Goal: Information Seeking & Learning: Learn about a topic

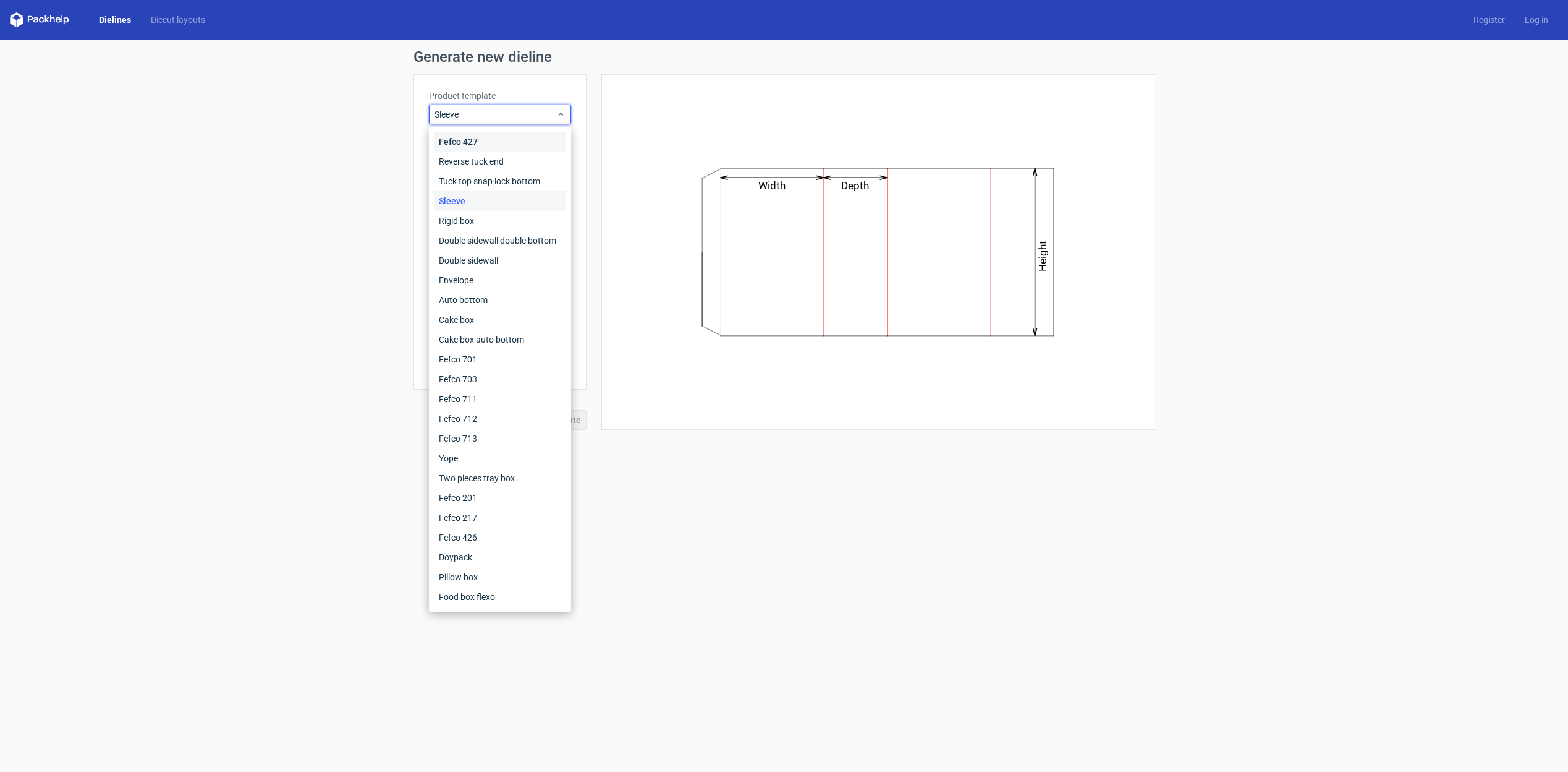
click at [467, 142] on div "Fefco 427" at bounding box center [500, 142] width 132 height 19
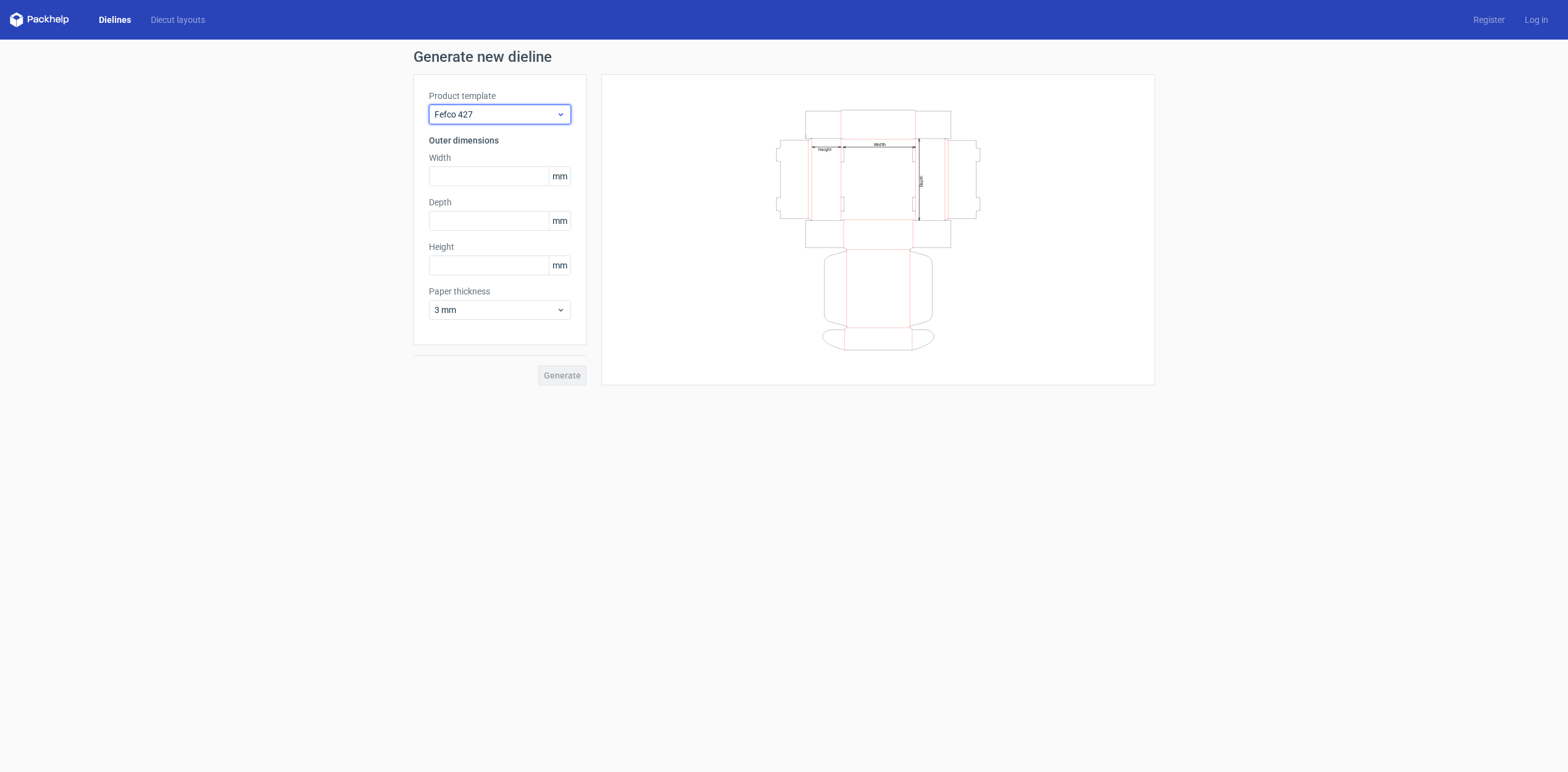
click at [488, 113] on span "Fefco 427" at bounding box center [495, 115] width 122 height 13
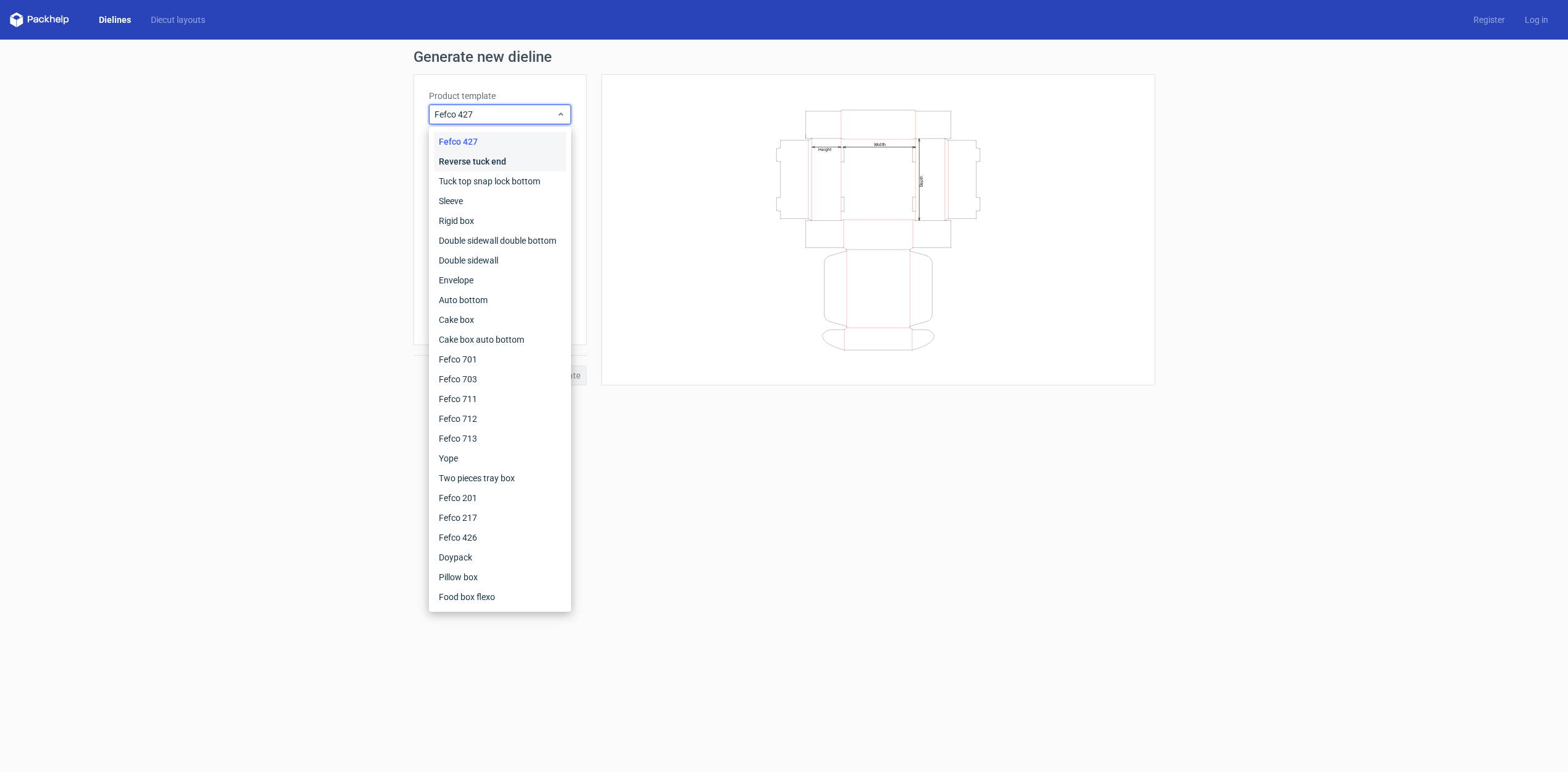
click at [461, 159] on div "Reverse tuck end" at bounding box center [500, 161] width 132 height 19
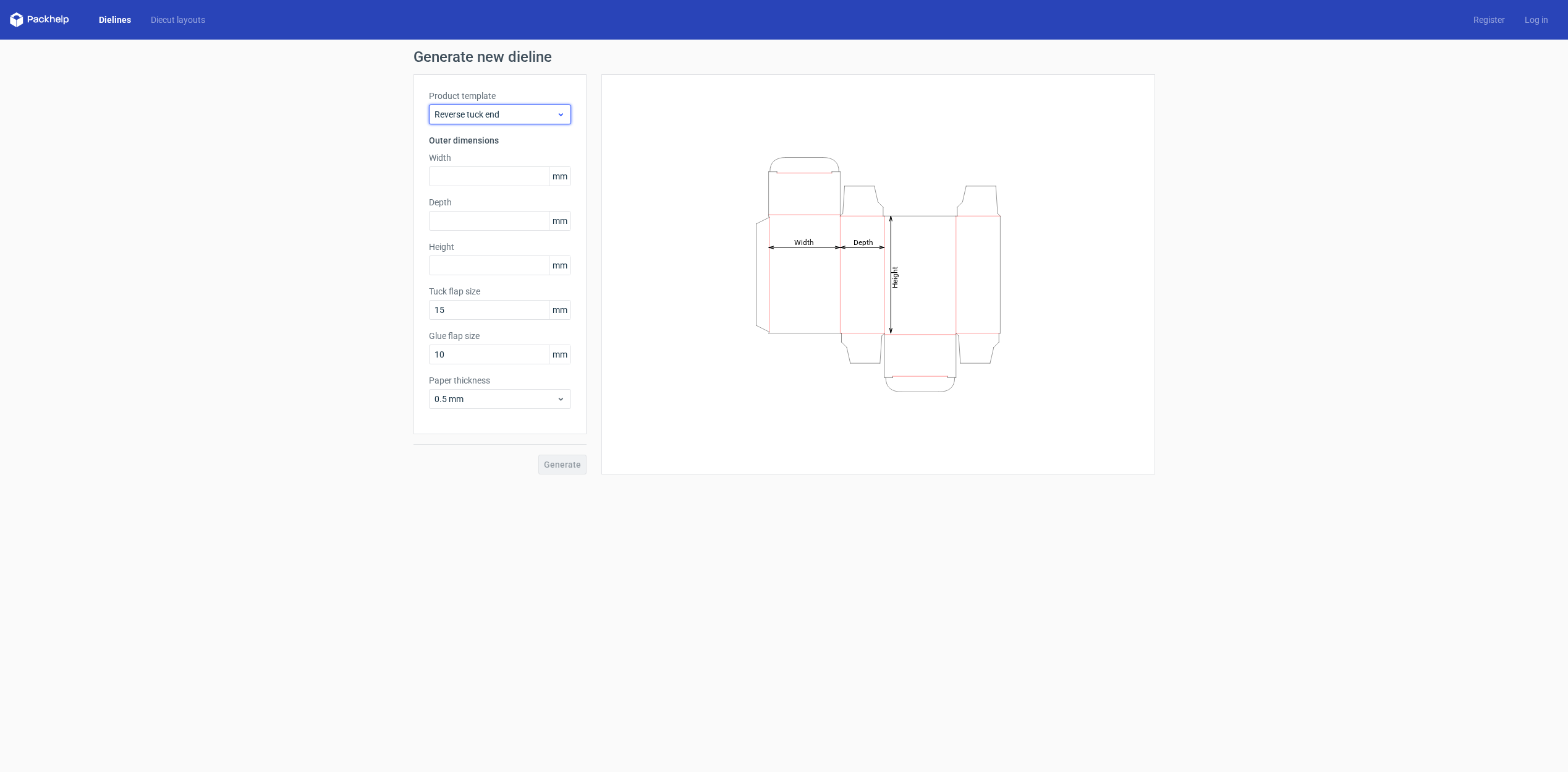
click at [497, 118] on span "Reverse tuck end" at bounding box center [495, 115] width 122 height 13
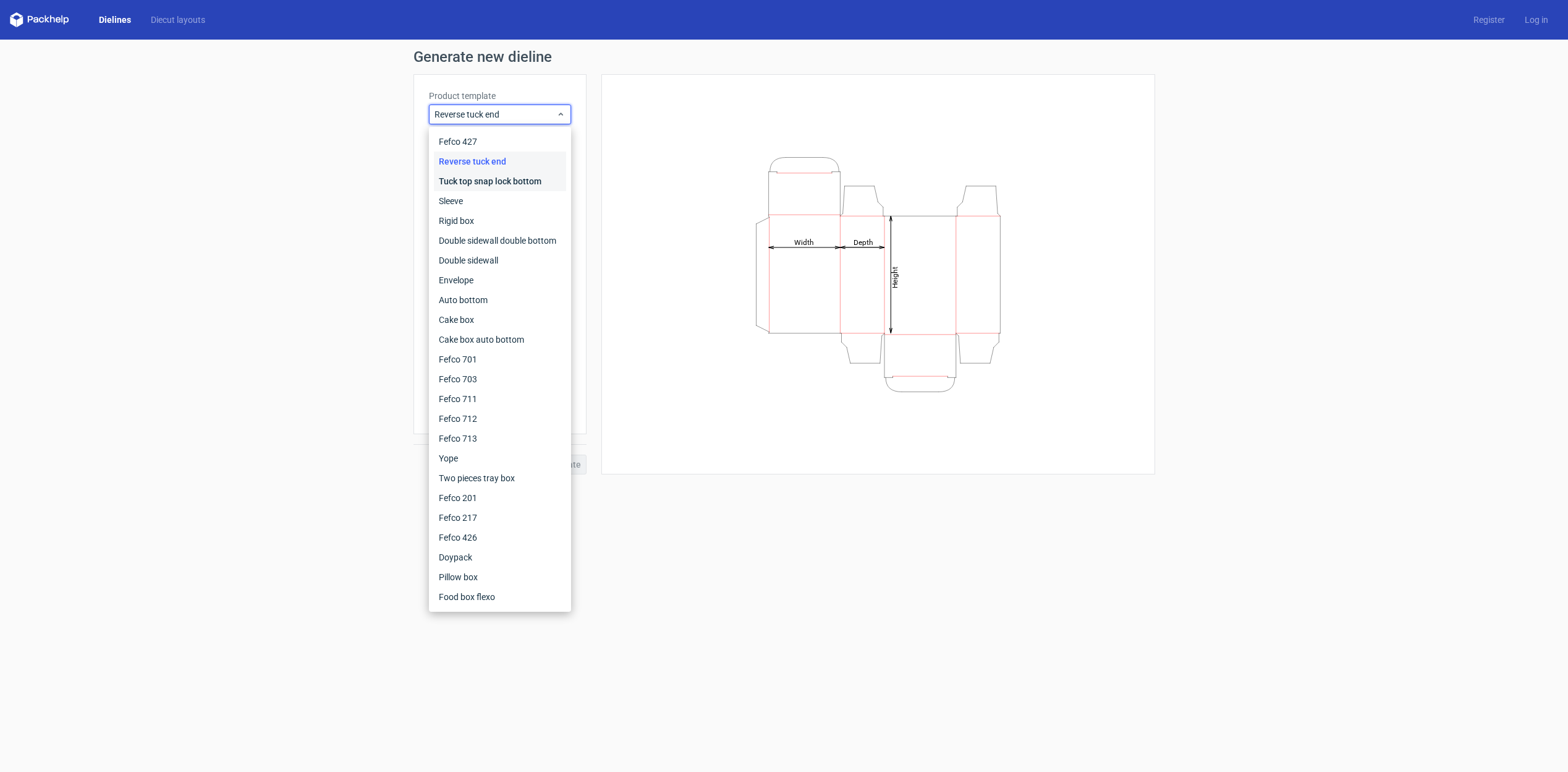
click at [470, 173] on div "Tuck top snap lock bottom" at bounding box center [500, 181] width 132 height 19
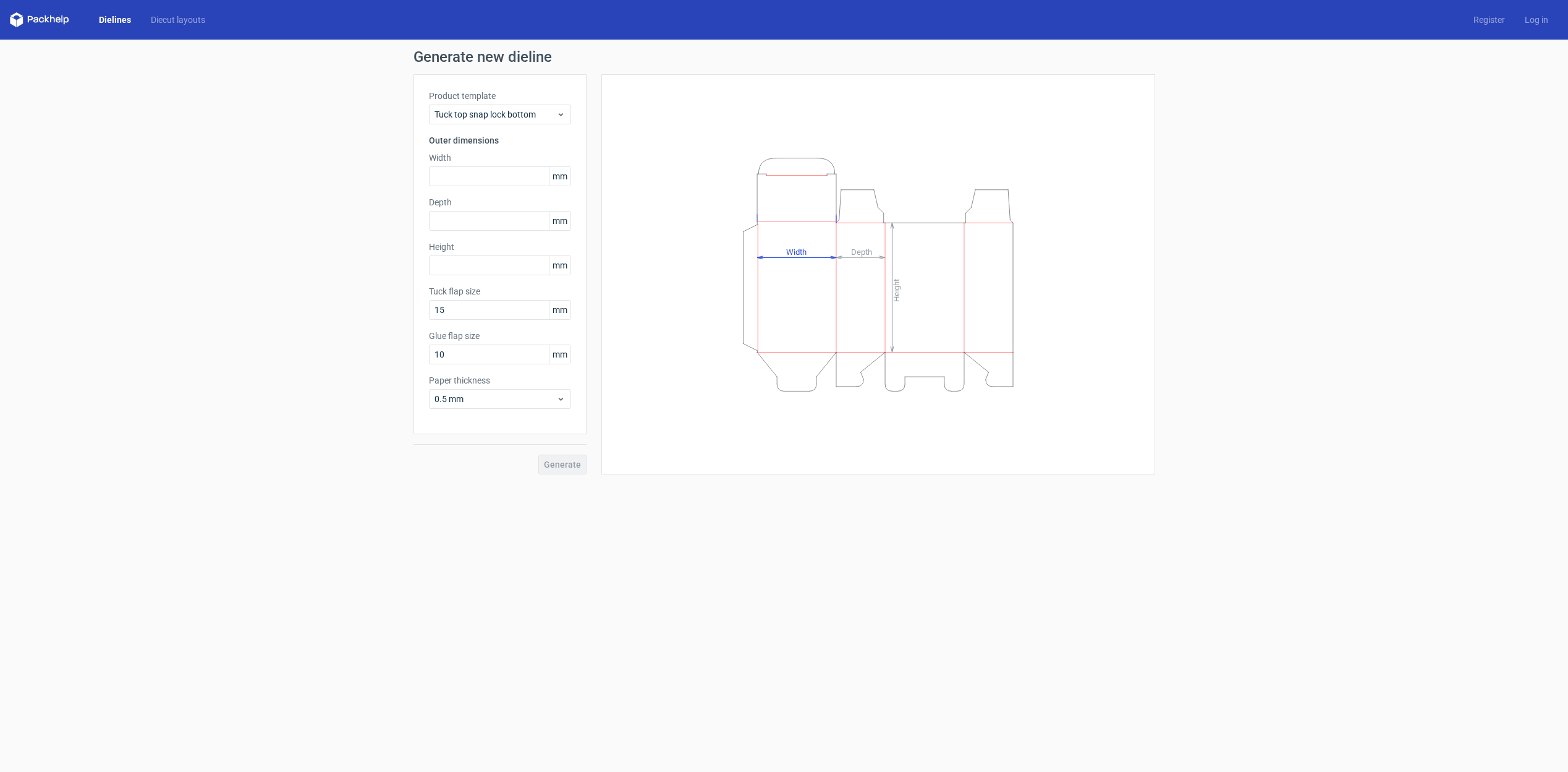
click at [489, 128] on div "Product template Tuck top snap lock bottom Outer dimensions Width mm Depth mm H…" at bounding box center [499, 254] width 173 height 360
click at [484, 109] on span "Tuck top snap lock bottom" at bounding box center [495, 115] width 122 height 13
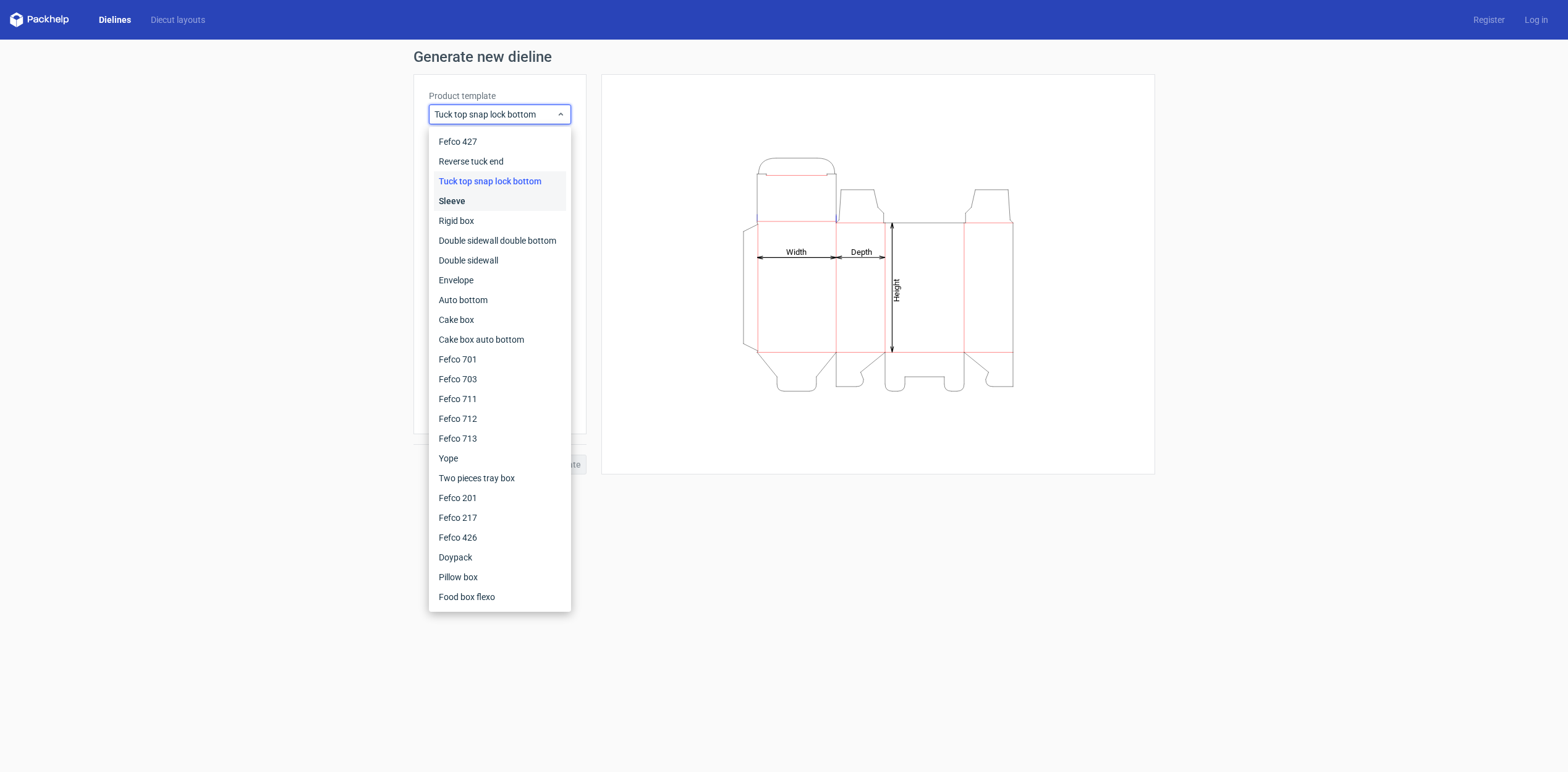
click at [456, 201] on div "Sleeve" at bounding box center [500, 201] width 132 height 19
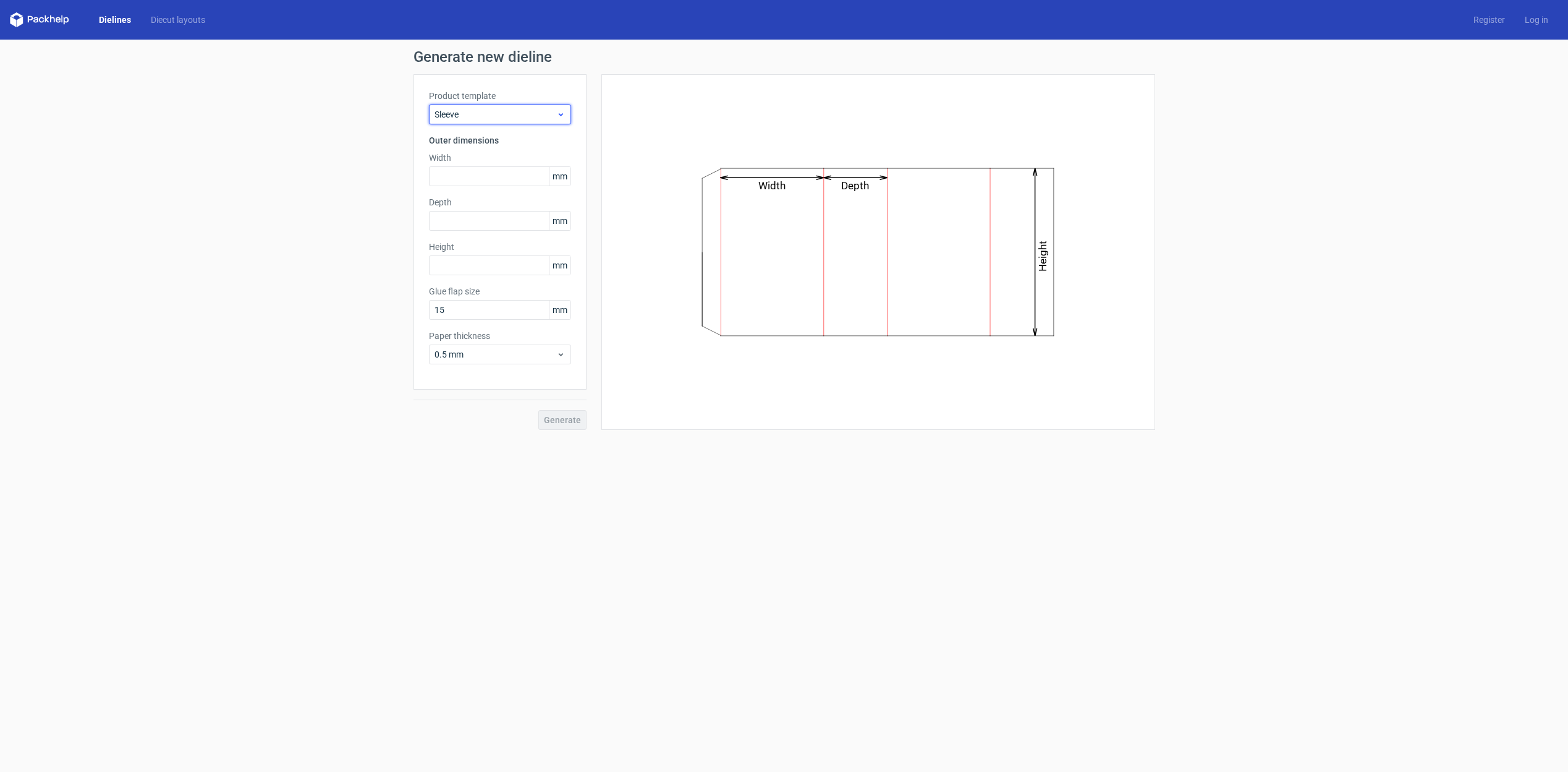
click at [503, 118] on span "Sleeve" at bounding box center [495, 115] width 122 height 13
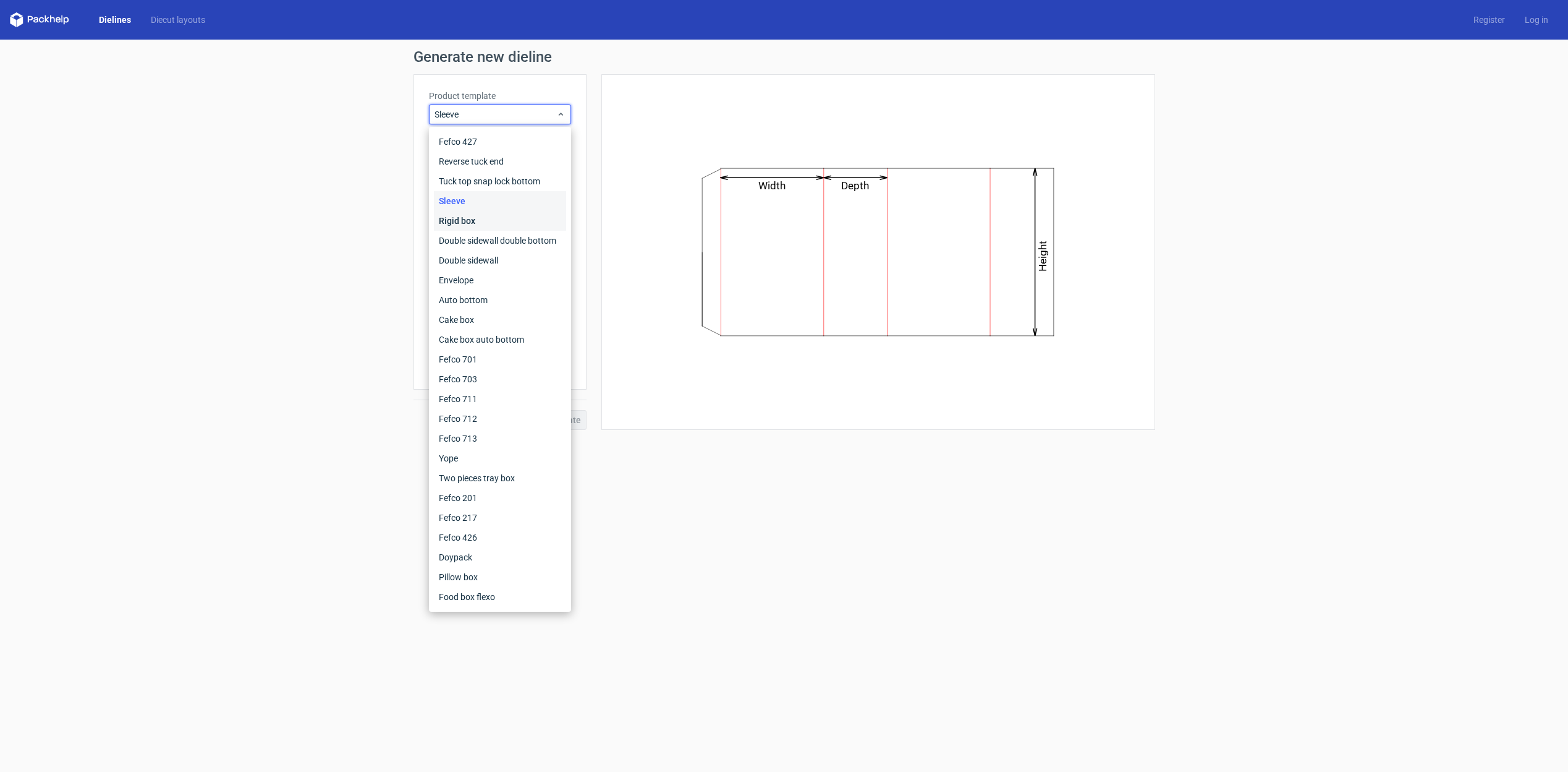
click at [454, 218] on div "Rigid box" at bounding box center [500, 221] width 132 height 19
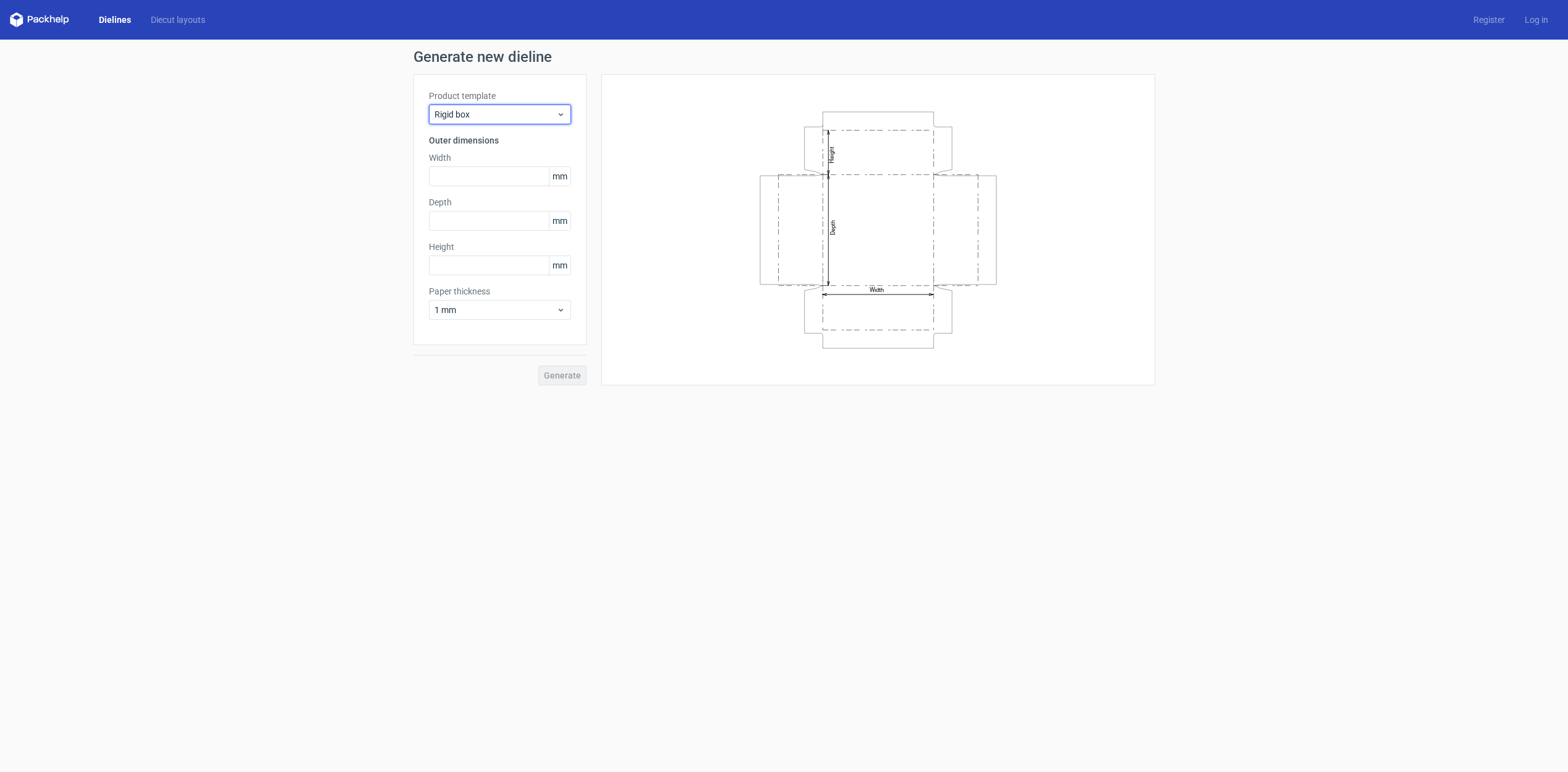
click at [504, 120] on span "Rigid box" at bounding box center [495, 115] width 122 height 13
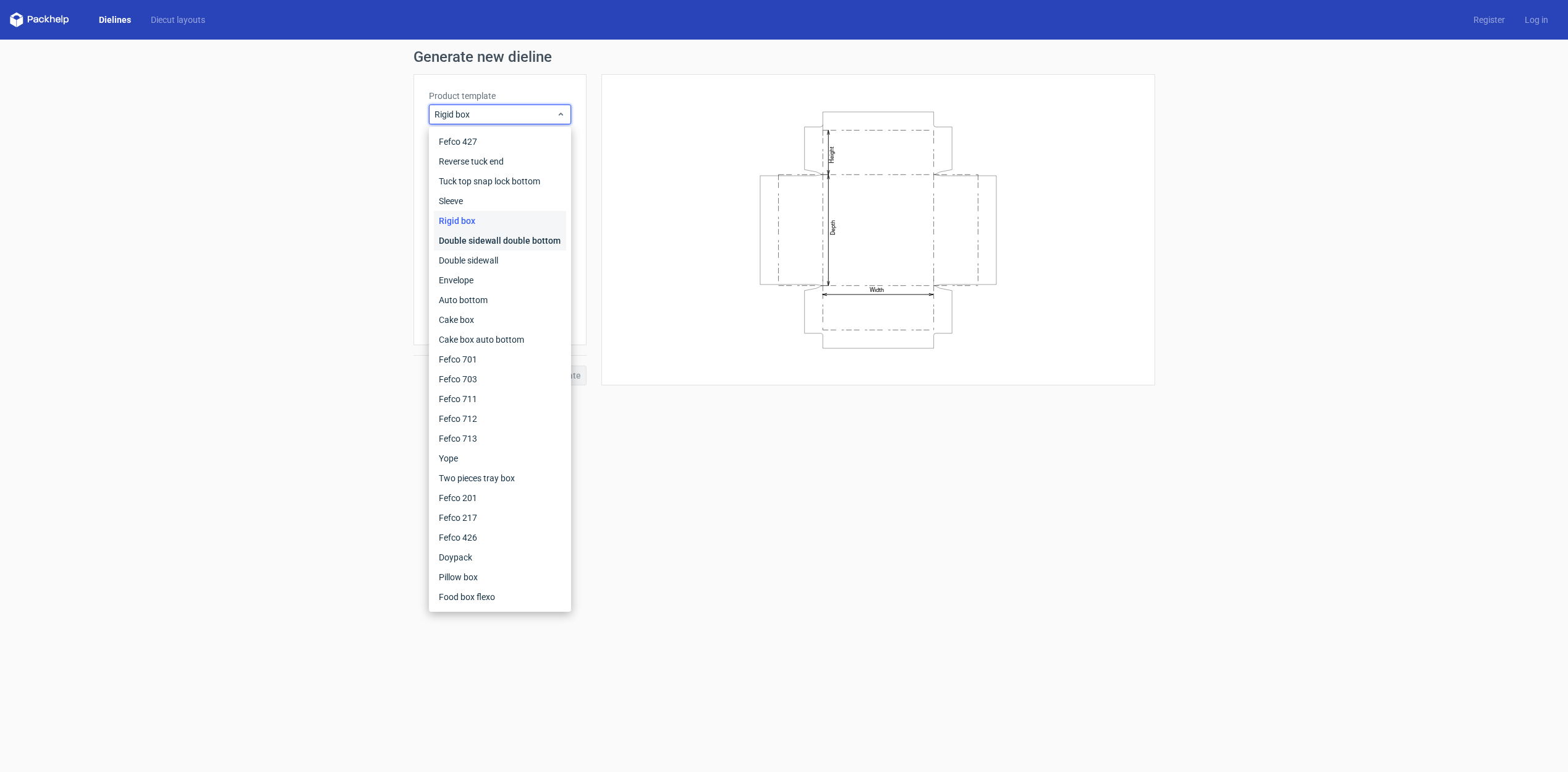
click at [469, 246] on div "Double sidewall double bottom" at bounding box center [500, 240] width 132 height 19
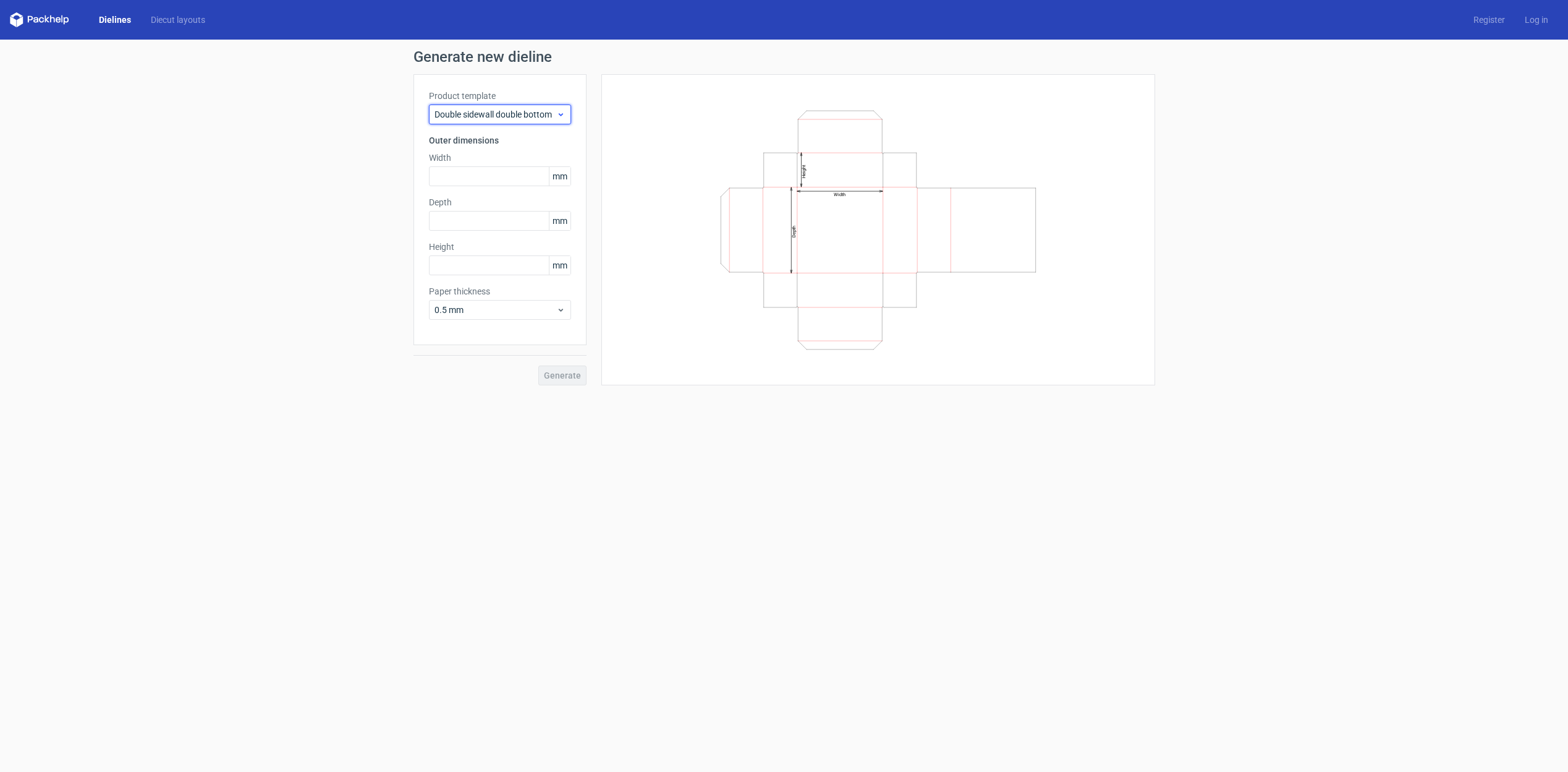
click at [495, 117] on span "Double sidewall double bottom" at bounding box center [495, 115] width 122 height 13
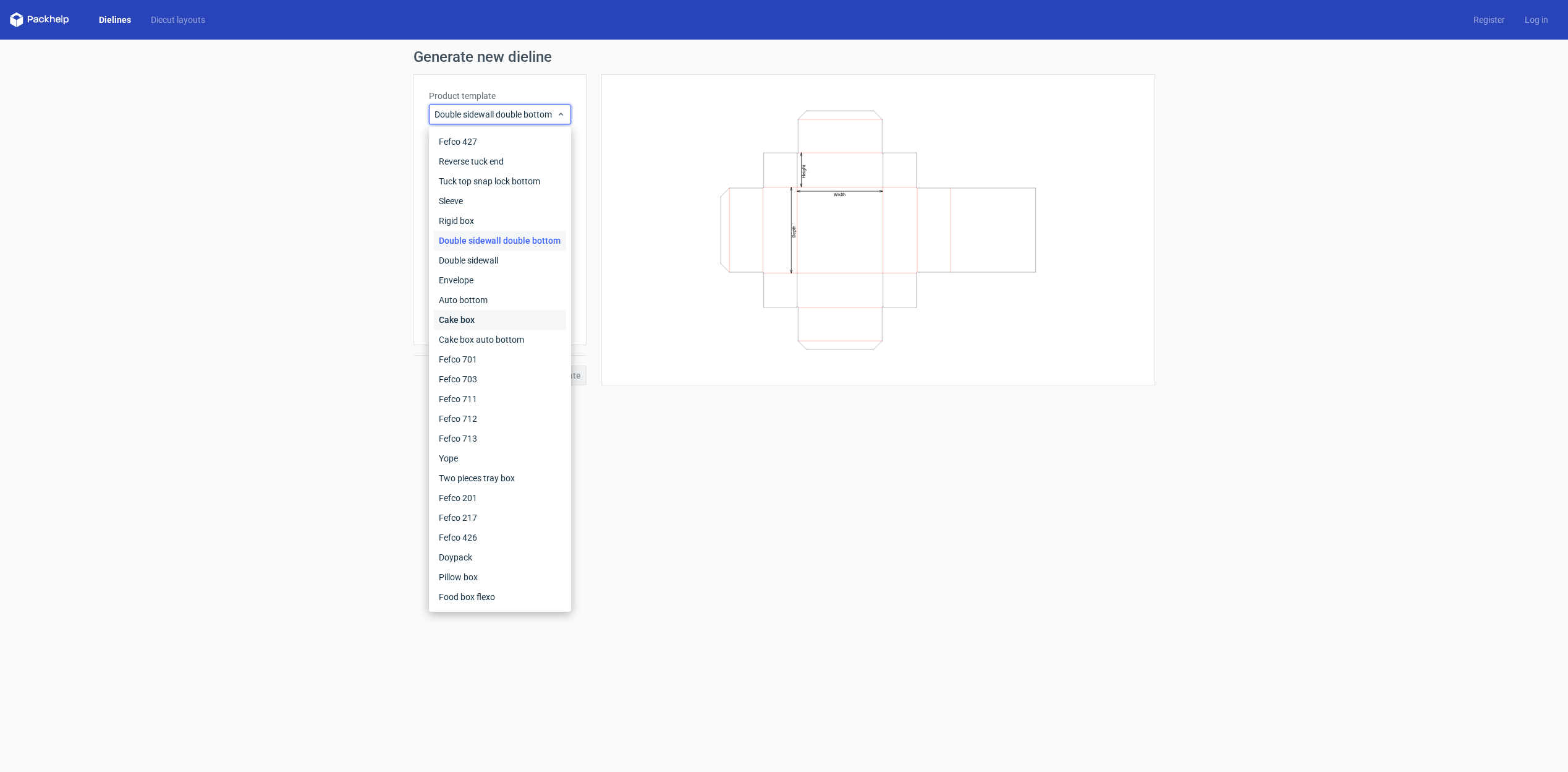
click at [472, 319] on div "Cake box" at bounding box center [500, 320] width 132 height 19
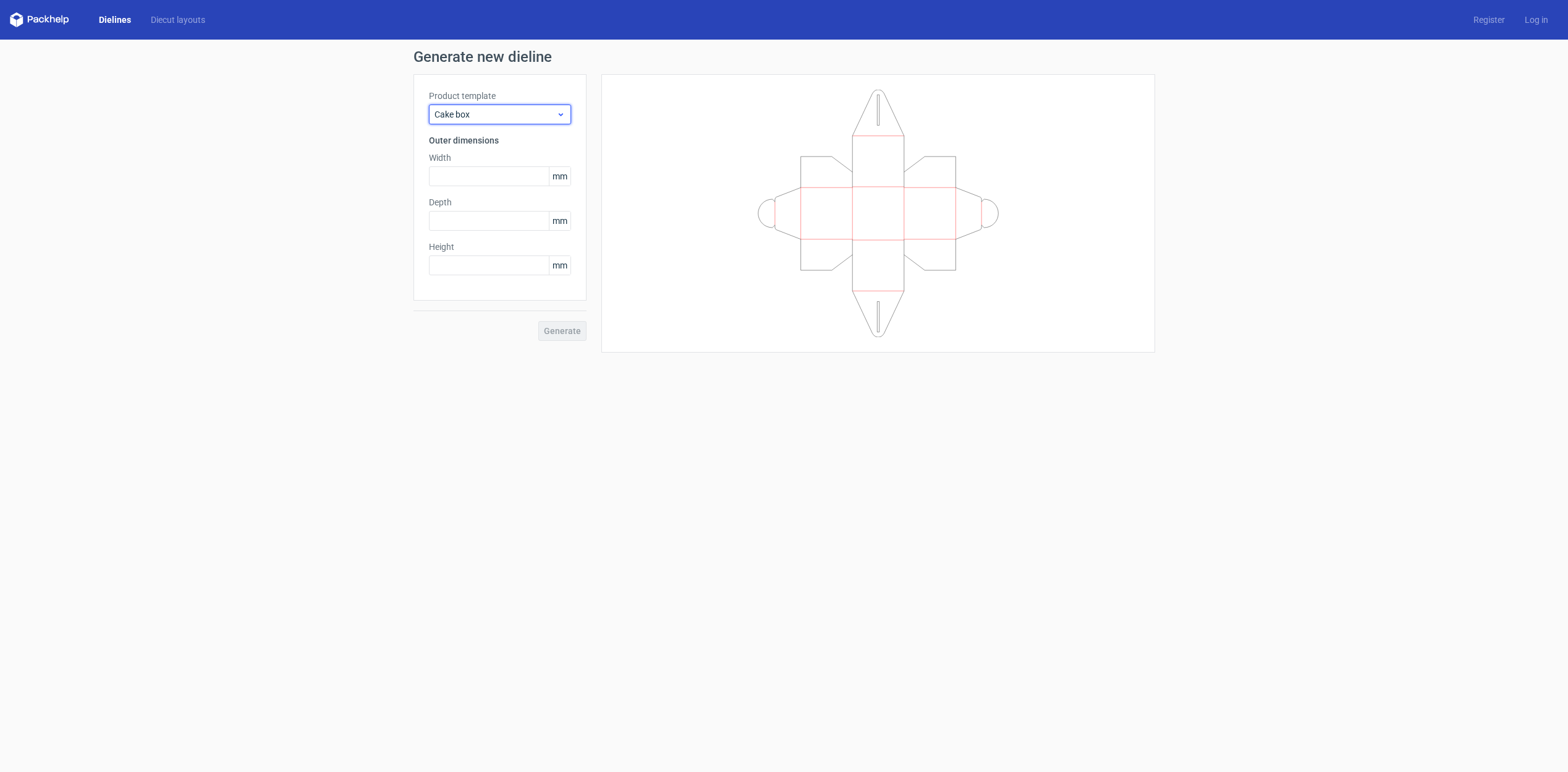
click at [519, 108] on div "Cake box" at bounding box center [500, 115] width 142 height 19
click at [558, 114] on use at bounding box center [561, 115] width 4 height 3
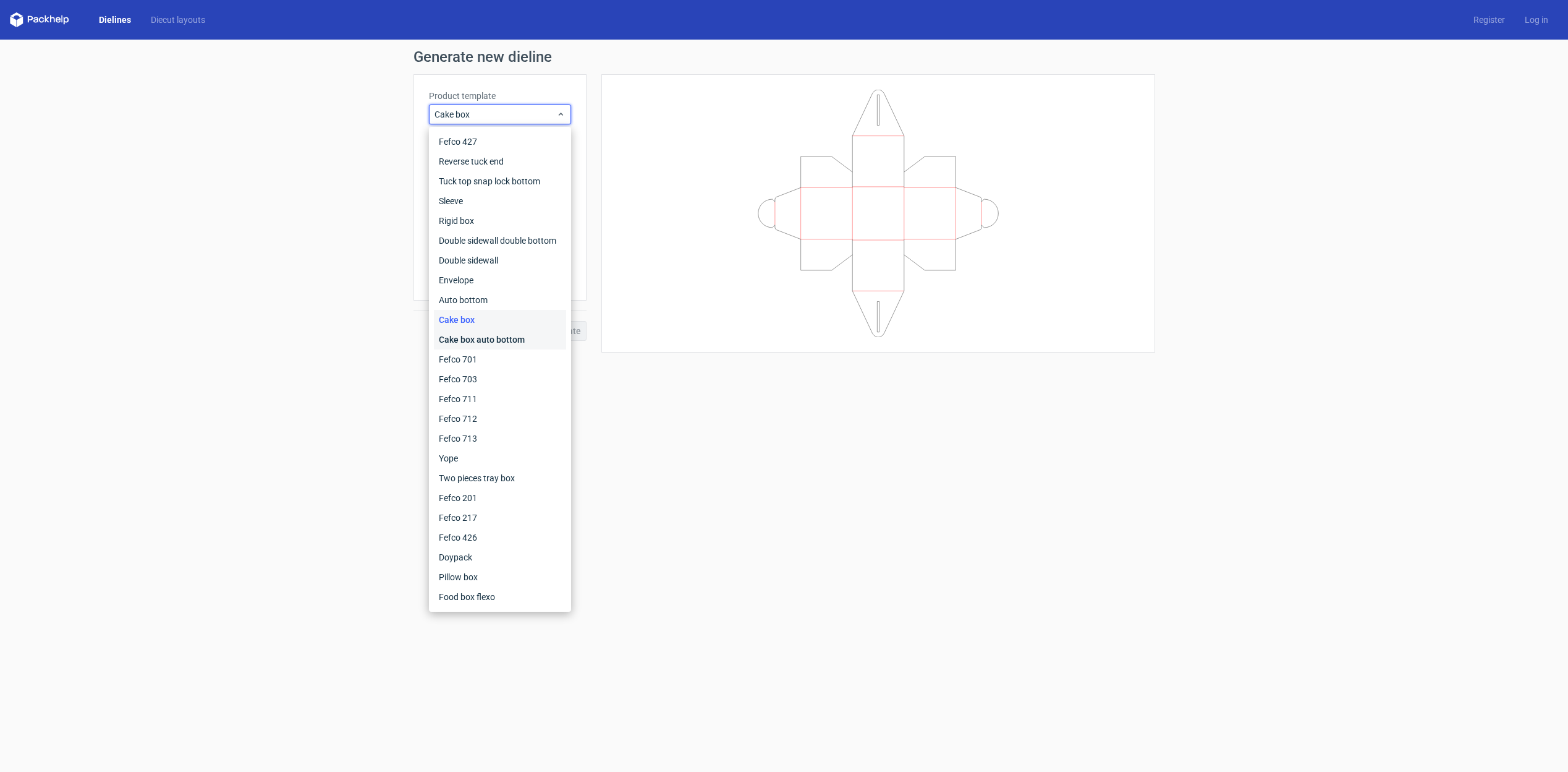
click at [474, 346] on div "Cake box auto bottom" at bounding box center [500, 339] width 132 height 19
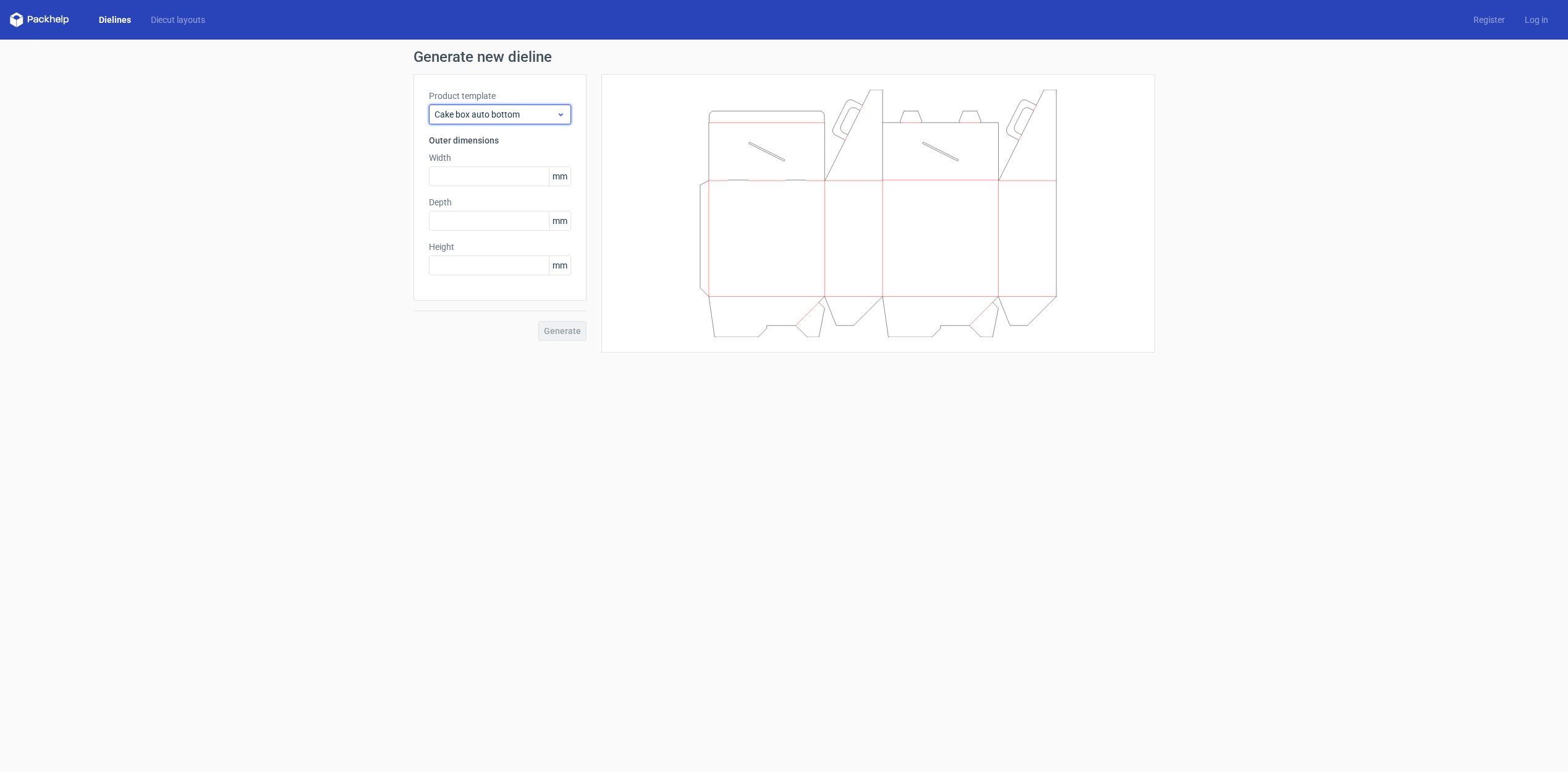
click at [551, 119] on span "Cake box auto bottom" at bounding box center [495, 115] width 122 height 13
